Goal: Task Accomplishment & Management: Use online tool/utility

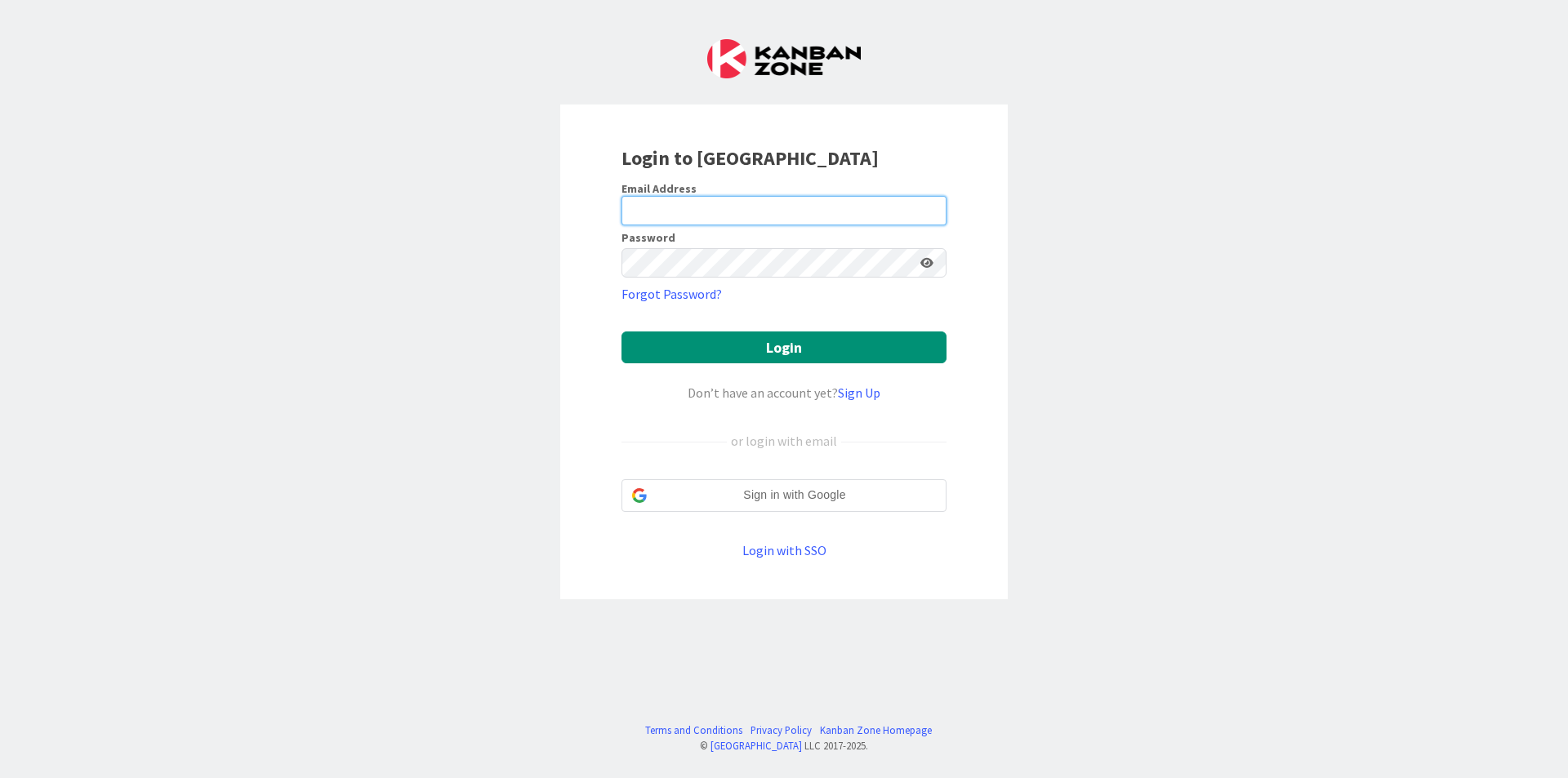
click at [890, 199] on input "email" at bounding box center [784, 210] width 325 height 30
type input "[EMAIL_ADDRESS][DOMAIN_NAME]"
click at [622, 331] on button "Login" at bounding box center [784, 347] width 325 height 32
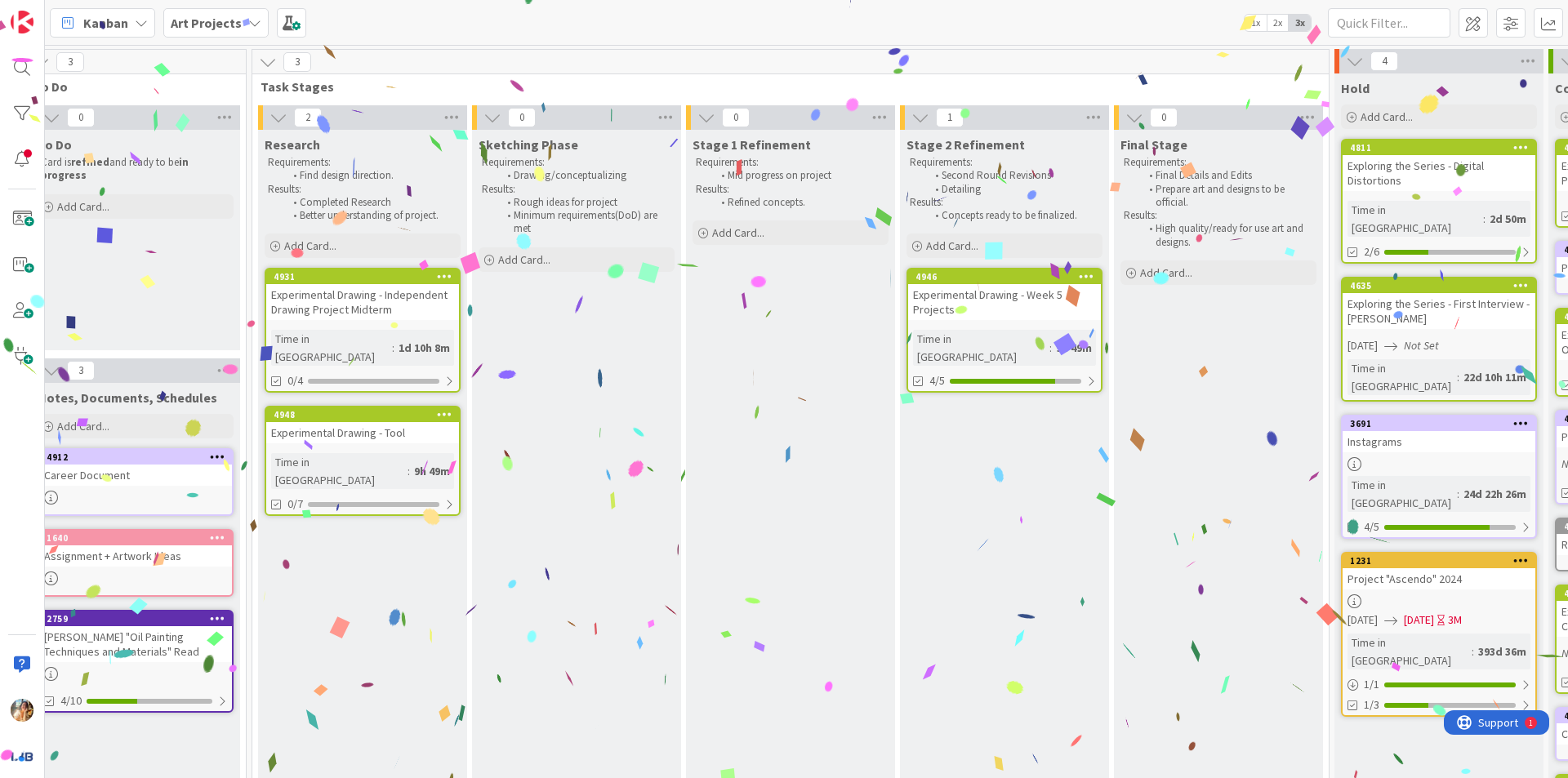
scroll to position [0, 464]
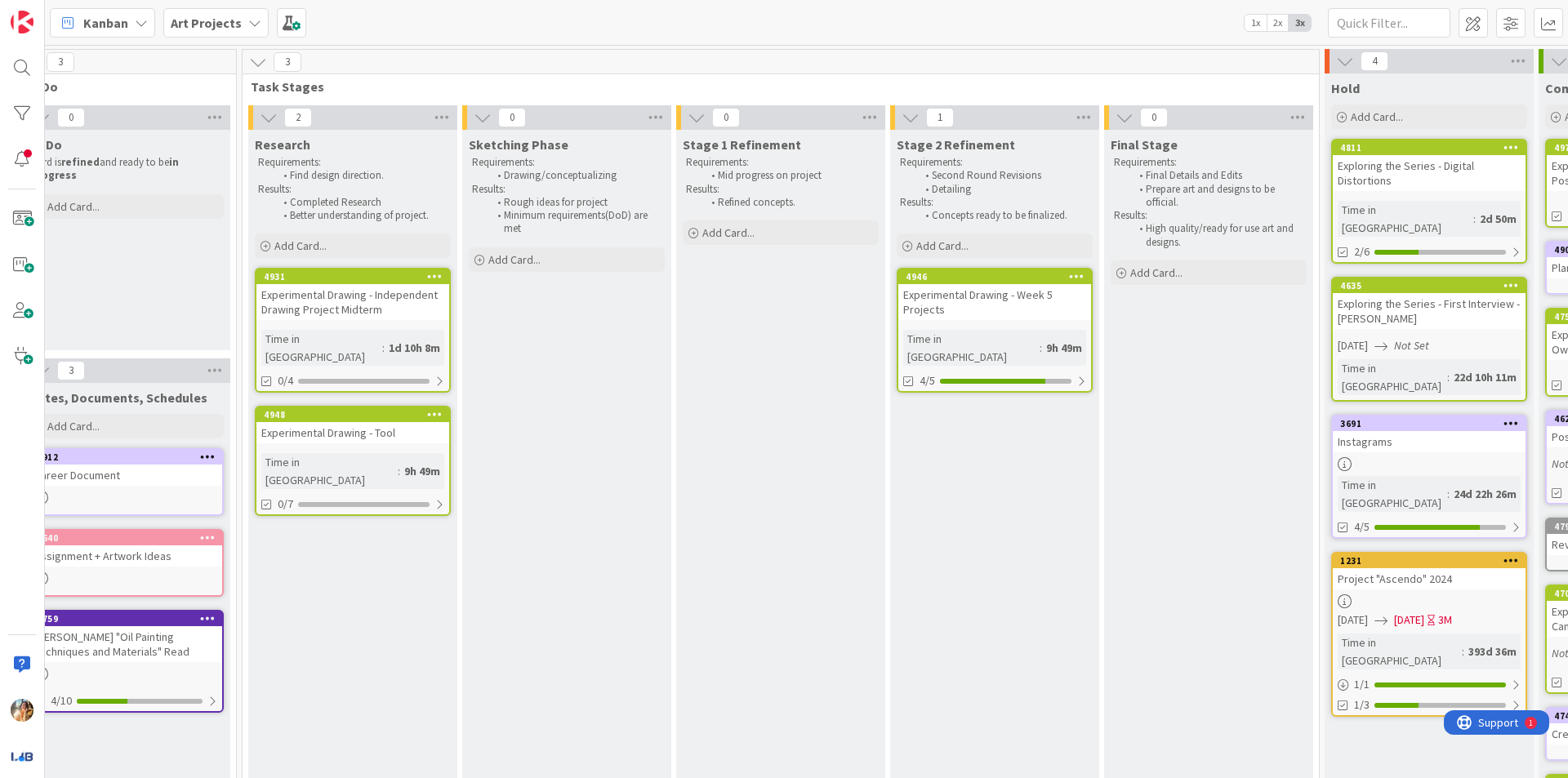
click at [998, 310] on div "Experimental Drawing - Week 5 Projects" at bounding box center [994, 302] width 193 height 36
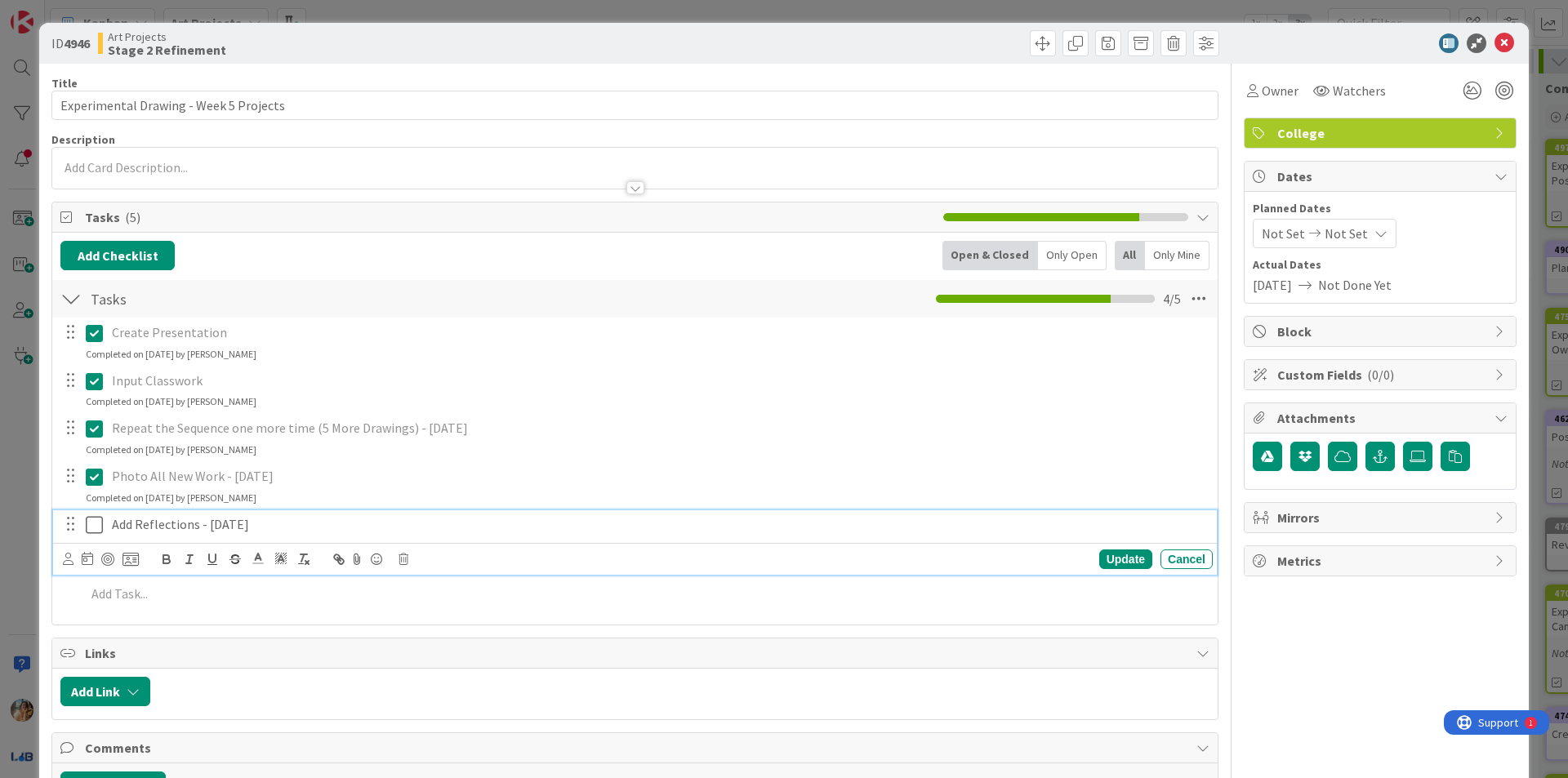
click at [101, 529] on icon at bounding box center [94, 525] width 17 height 19
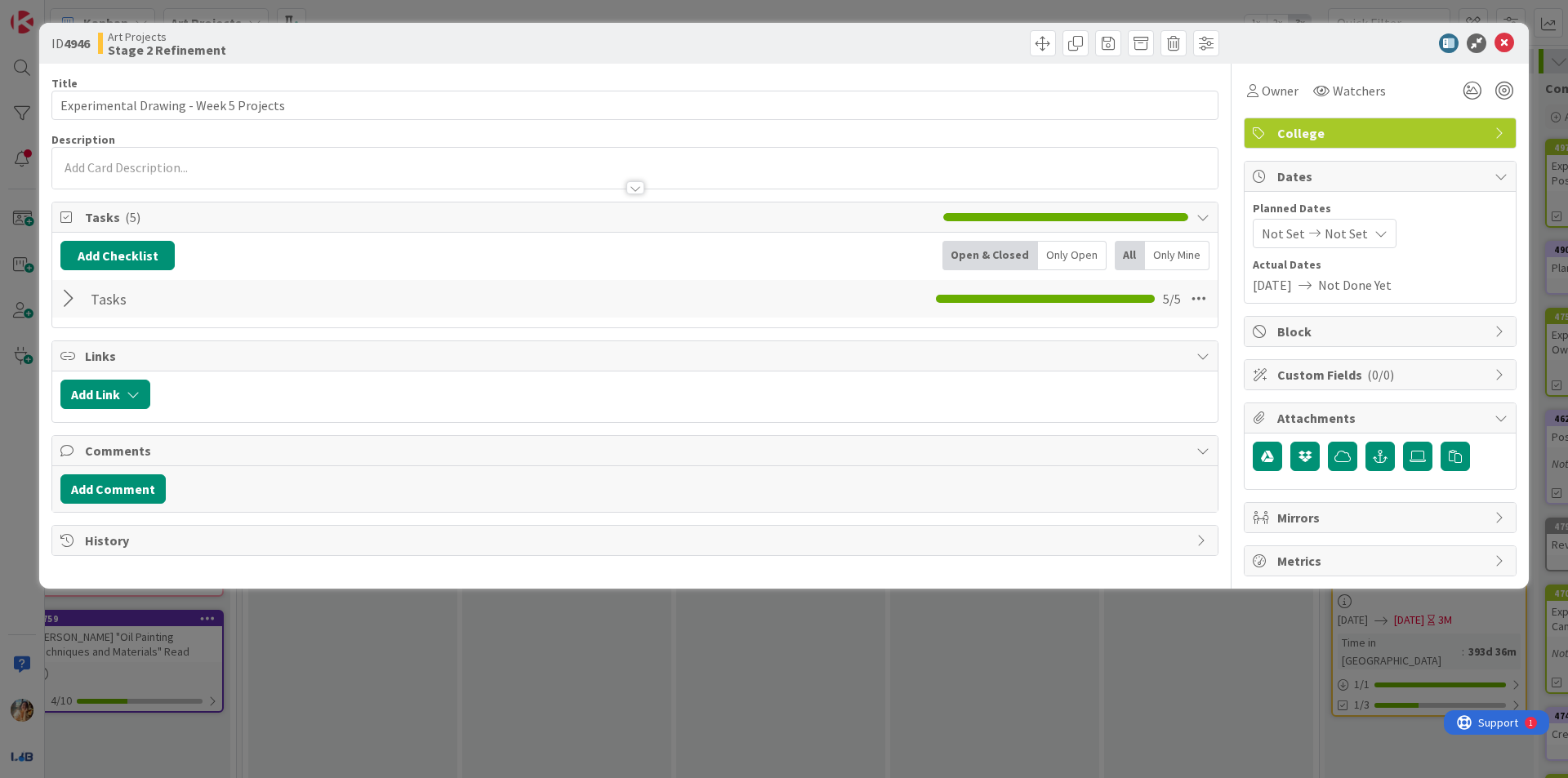
click at [20, 505] on div "ID 4946 Art Projects Stage 2 Refinement Title 38 / 128 Experimental Drawing - W…" at bounding box center [784, 389] width 1568 height 778
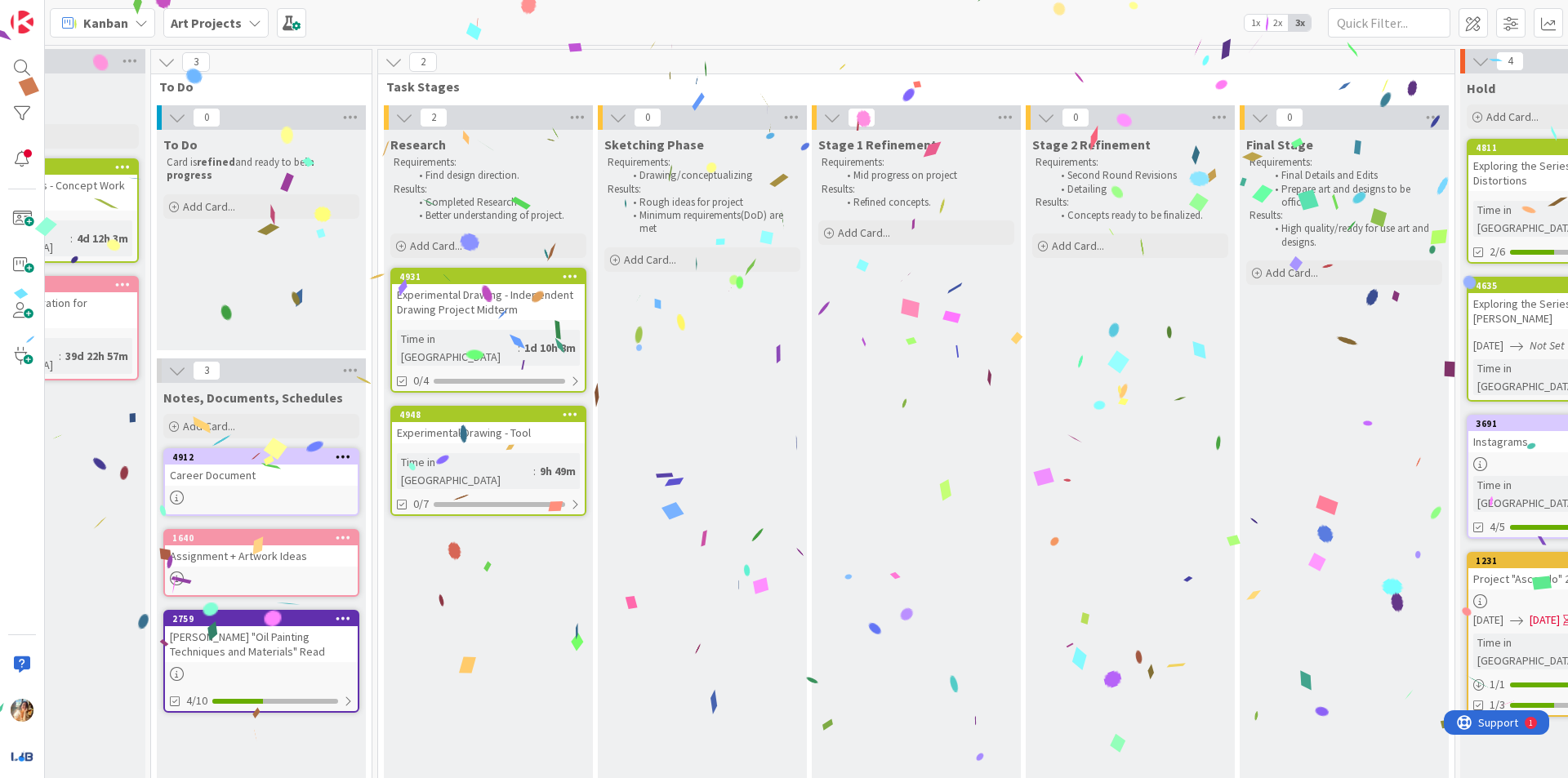
scroll to position [0, 305]
